Goal: Transaction & Acquisition: Download file/media

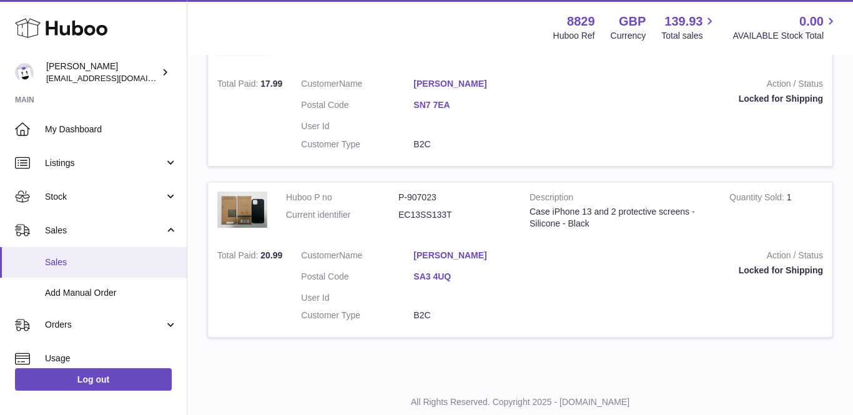
scroll to position [1194, 0]
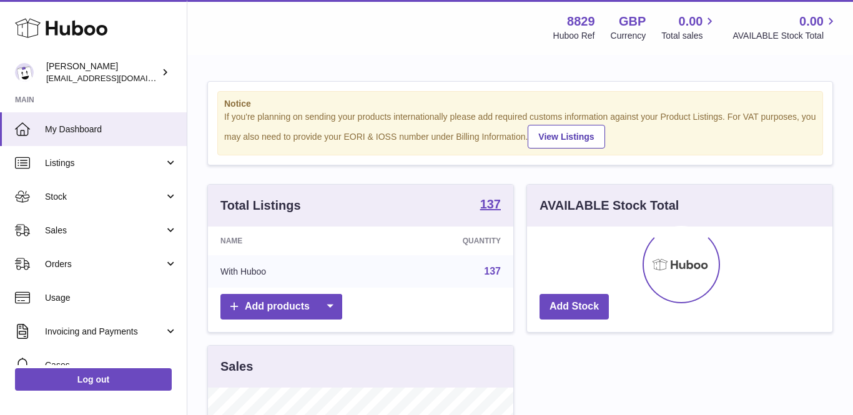
scroll to position [195, 306]
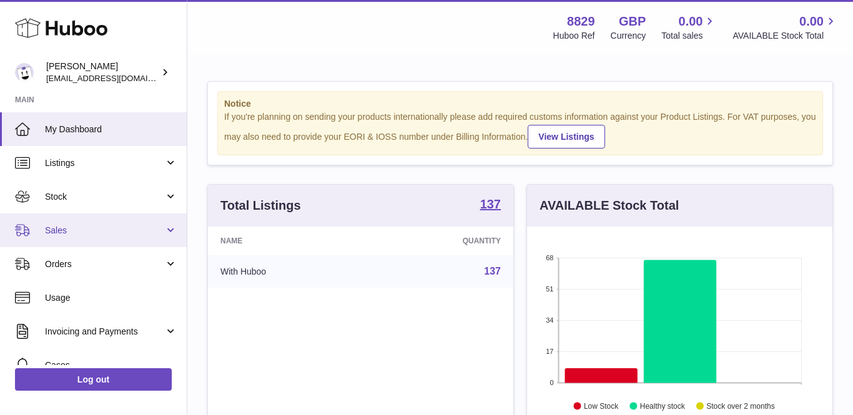
click at [81, 237] on link "Sales" at bounding box center [93, 231] width 187 height 34
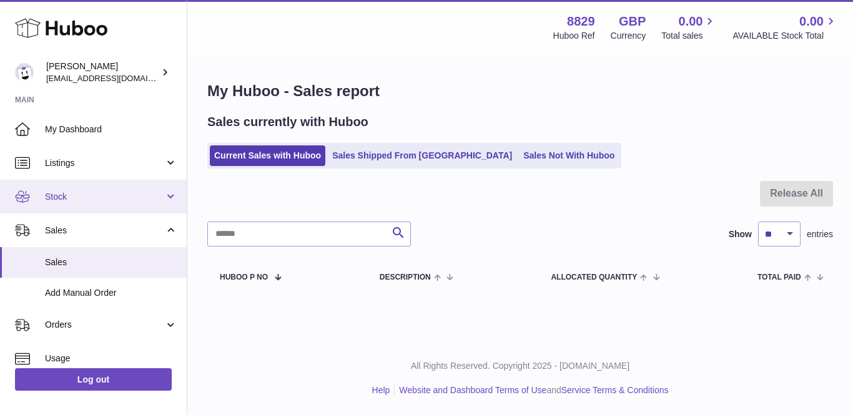
click at [77, 197] on span "Stock" at bounding box center [104, 197] width 119 height 12
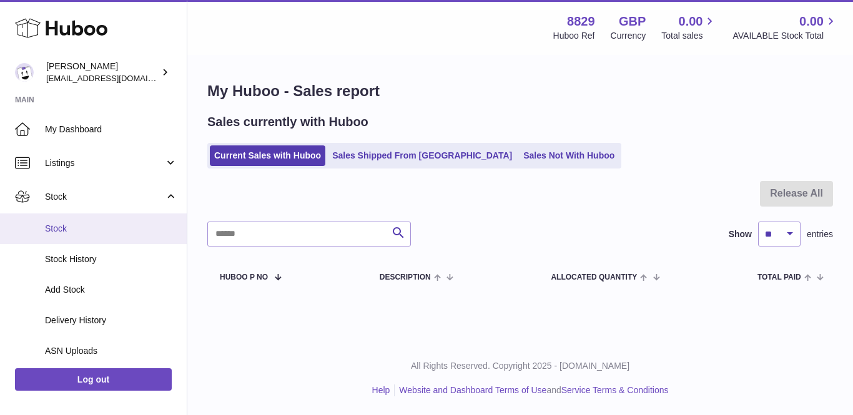
click at [72, 226] on span "Stock" at bounding box center [111, 229] width 132 height 12
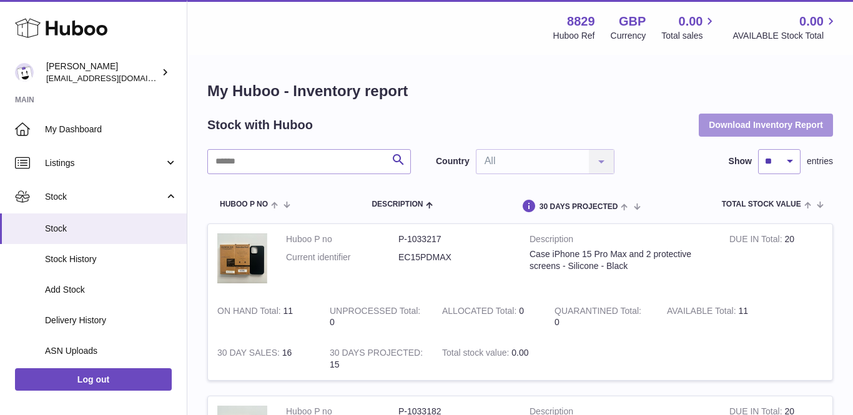
click at [750, 129] on button "Download Inventory Report" at bounding box center [766, 125] width 134 height 22
